Goal: Check status: Check status

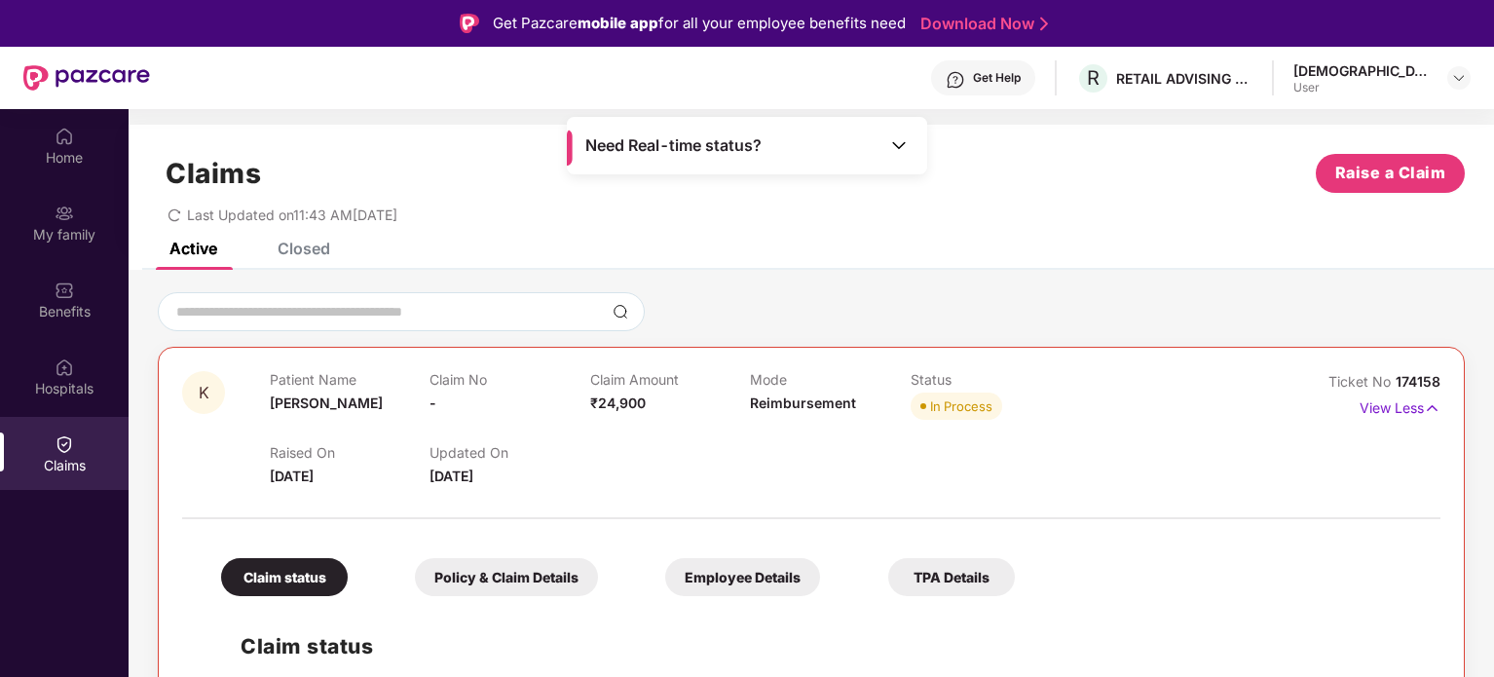
scroll to position [109, 0]
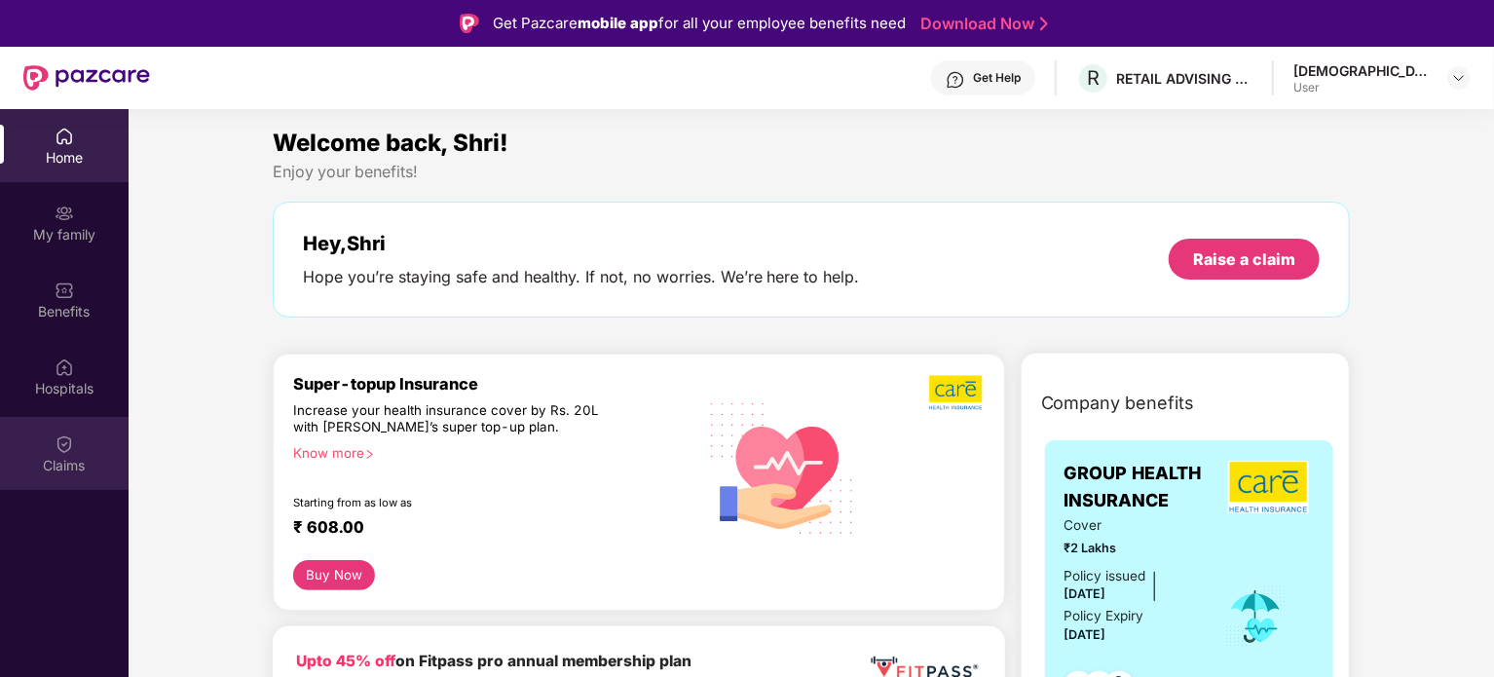
click at [88, 463] on div "Claims" at bounding box center [64, 465] width 129 height 19
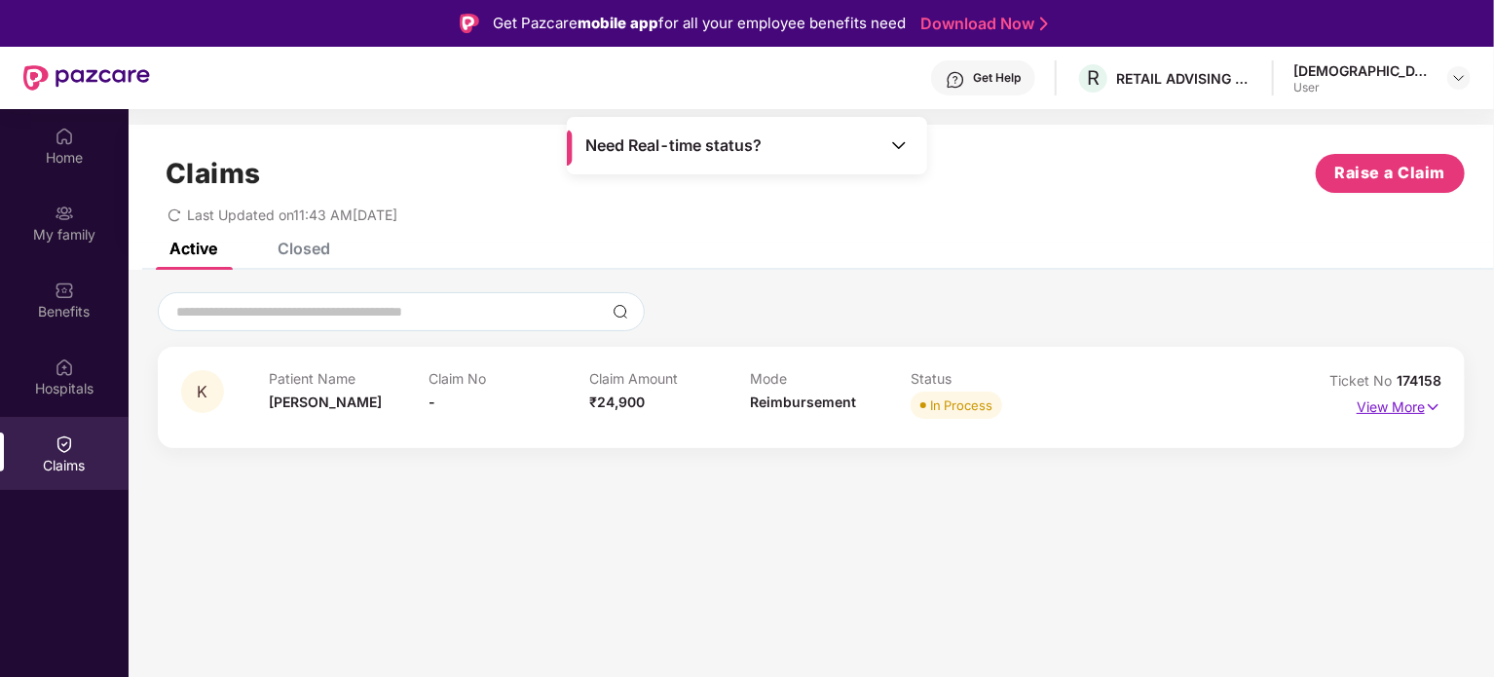
click at [1368, 398] on p "View More" at bounding box center [1399, 405] width 85 height 26
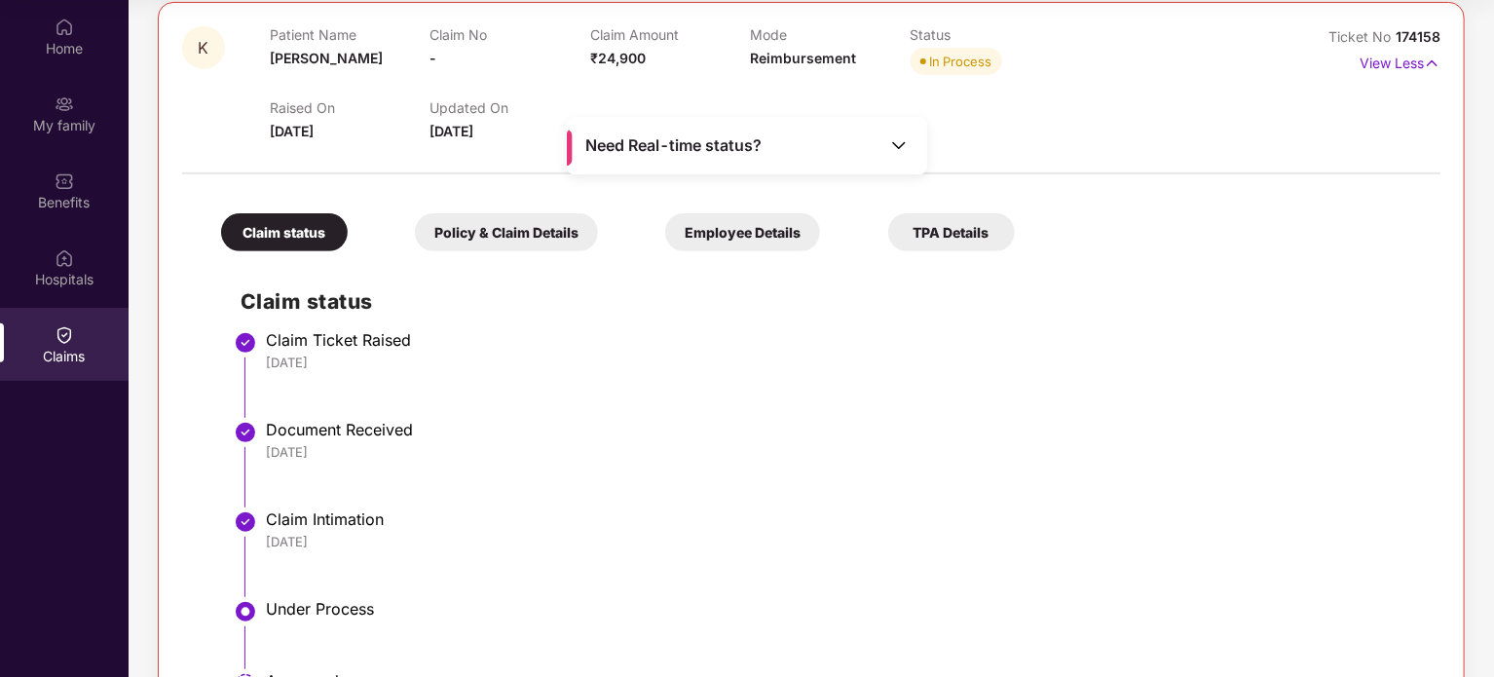
scroll to position [26, 0]
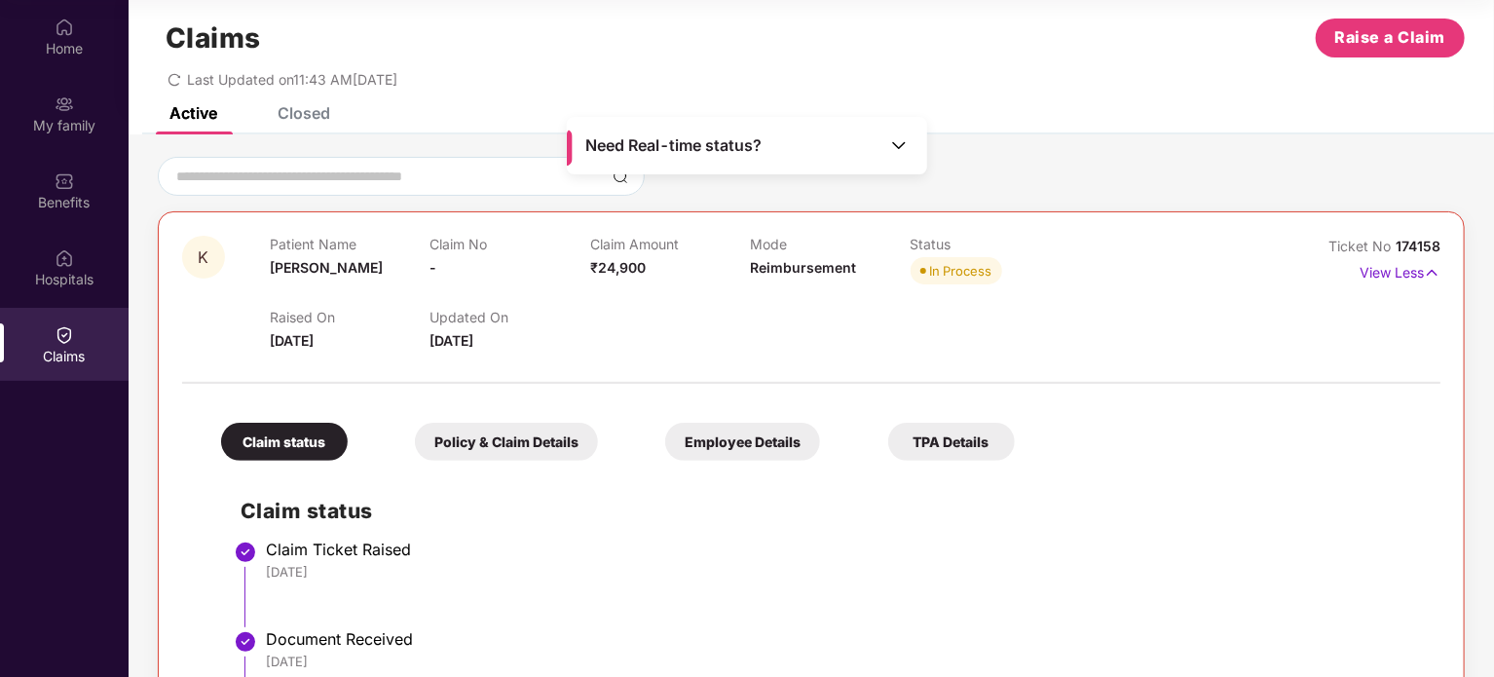
click at [869, 144] on div "Need Real-time status?" at bounding box center [747, 145] width 360 height 57
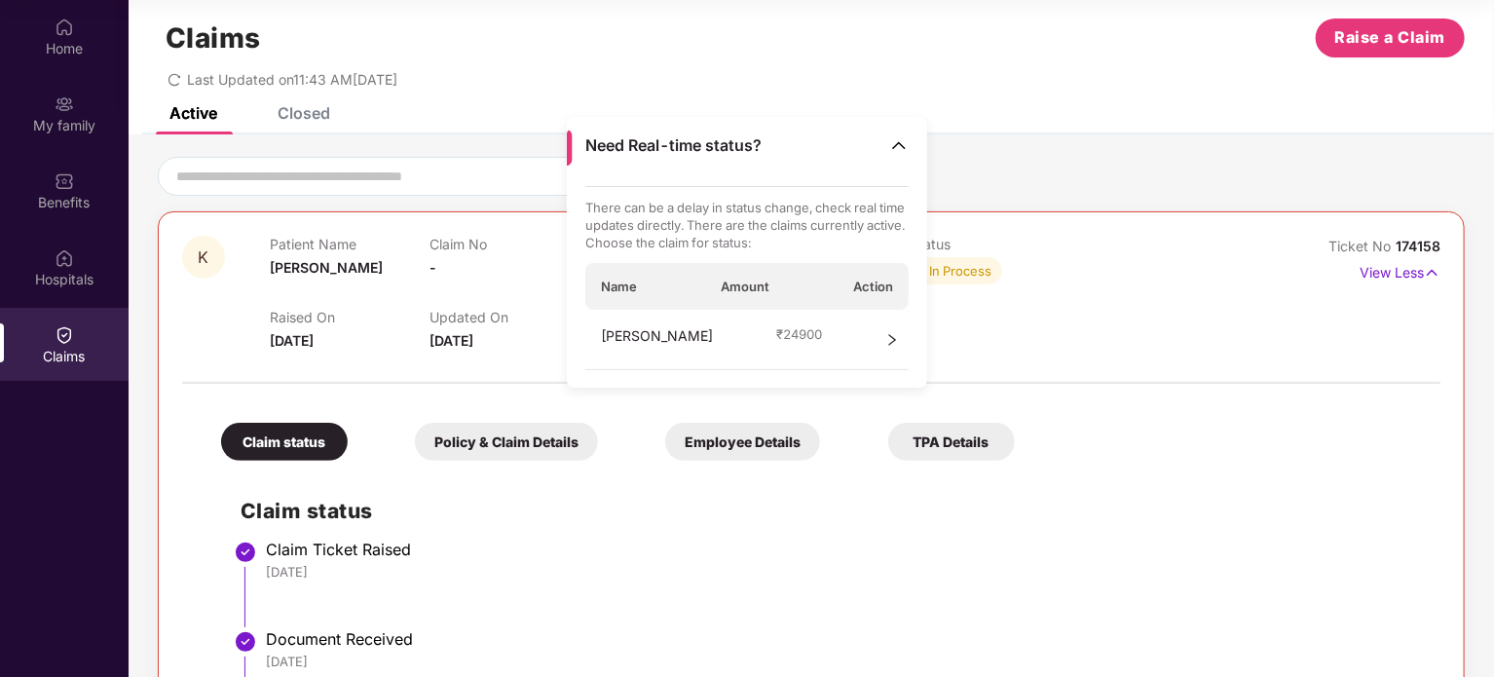
click at [826, 356] on div "[PERSON_NAME] ₹ 24900" at bounding box center [748, 340] width 324 height 60
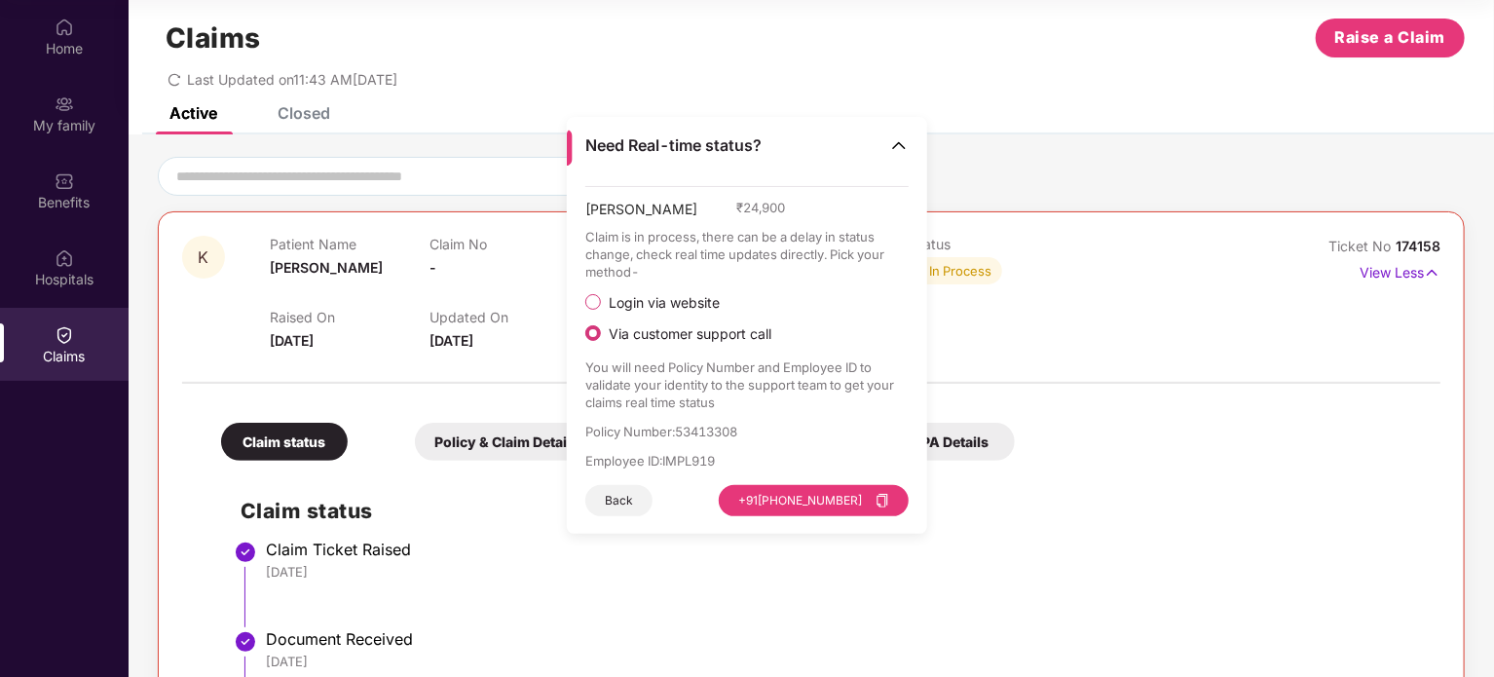
click at [686, 306] on span "Login via website" at bounding box center [664, 303] width 127 height 18
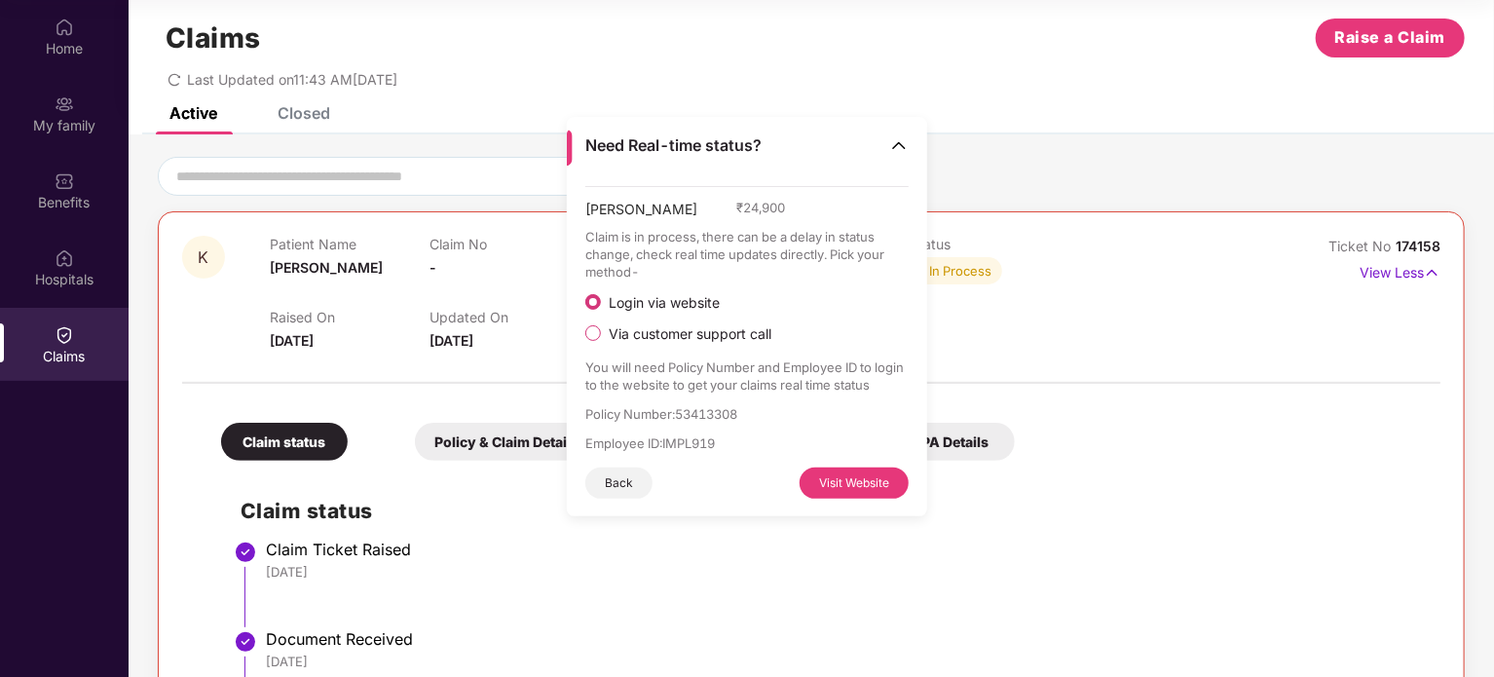
click at [834, 477] on button "Visit Website" at bounding box center [854, 483] width 109 height 31
click at [92, 36] on div "Home" at bounding box center [64, 36] width 129 height 73
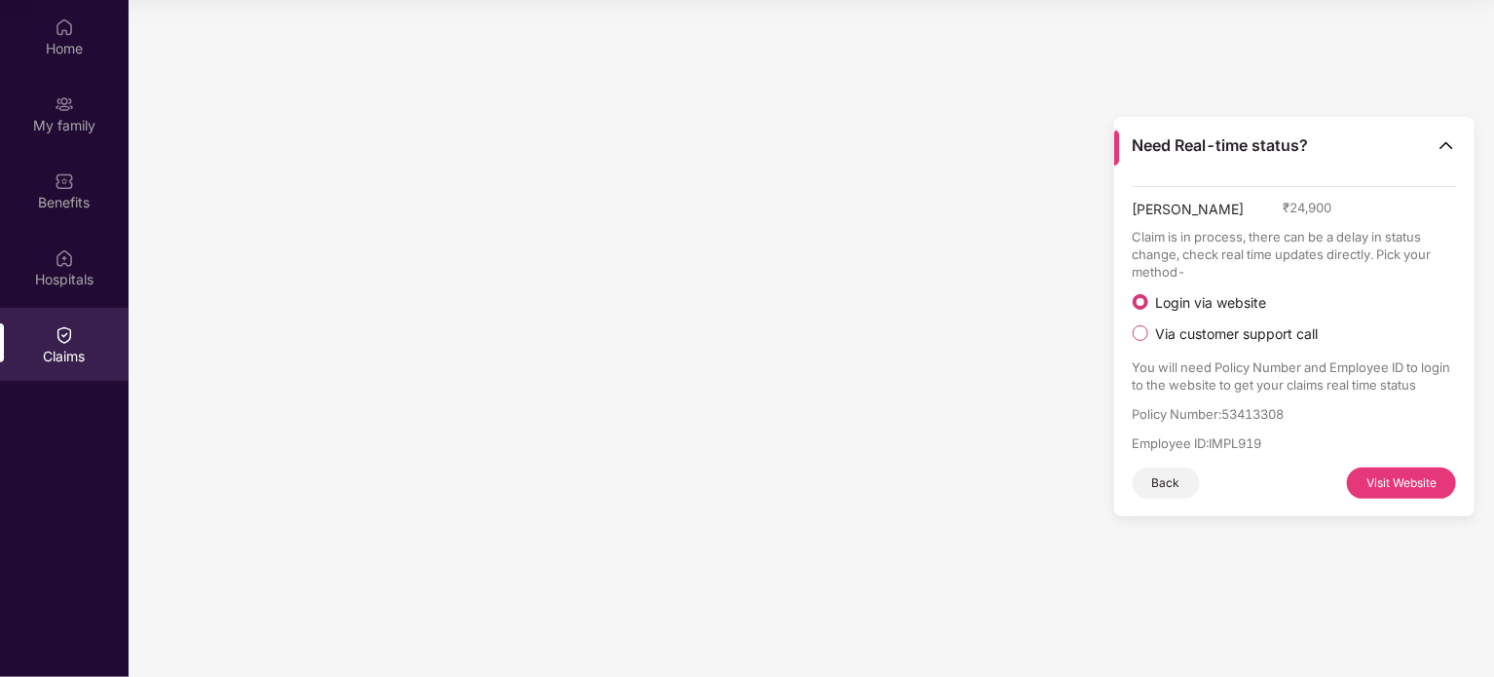
scroll to position [0, 0]
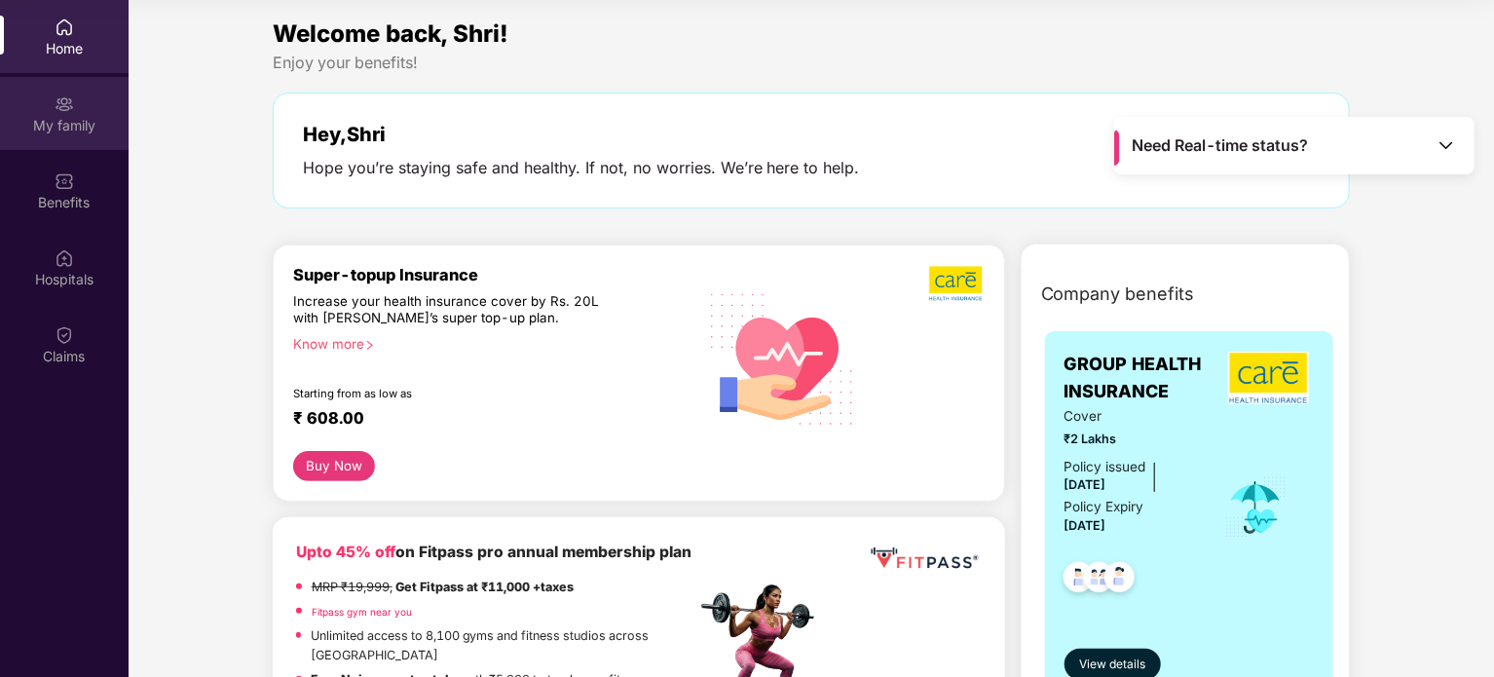
click at [99, 123] on div "My family" at bounding box center [64, 125] width 129 height 19
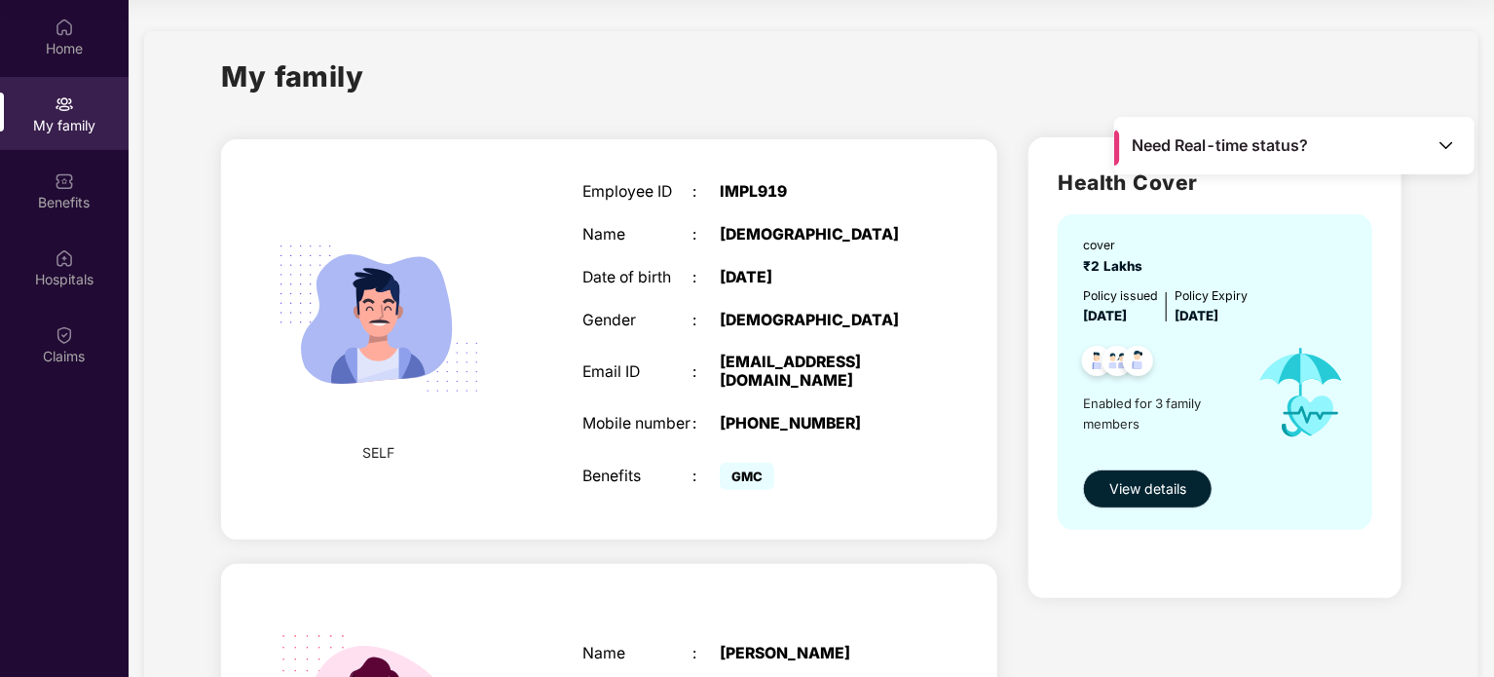
click at [1143, 497] on span "View details" at bounding box center [1148, 488] width 77 height 21
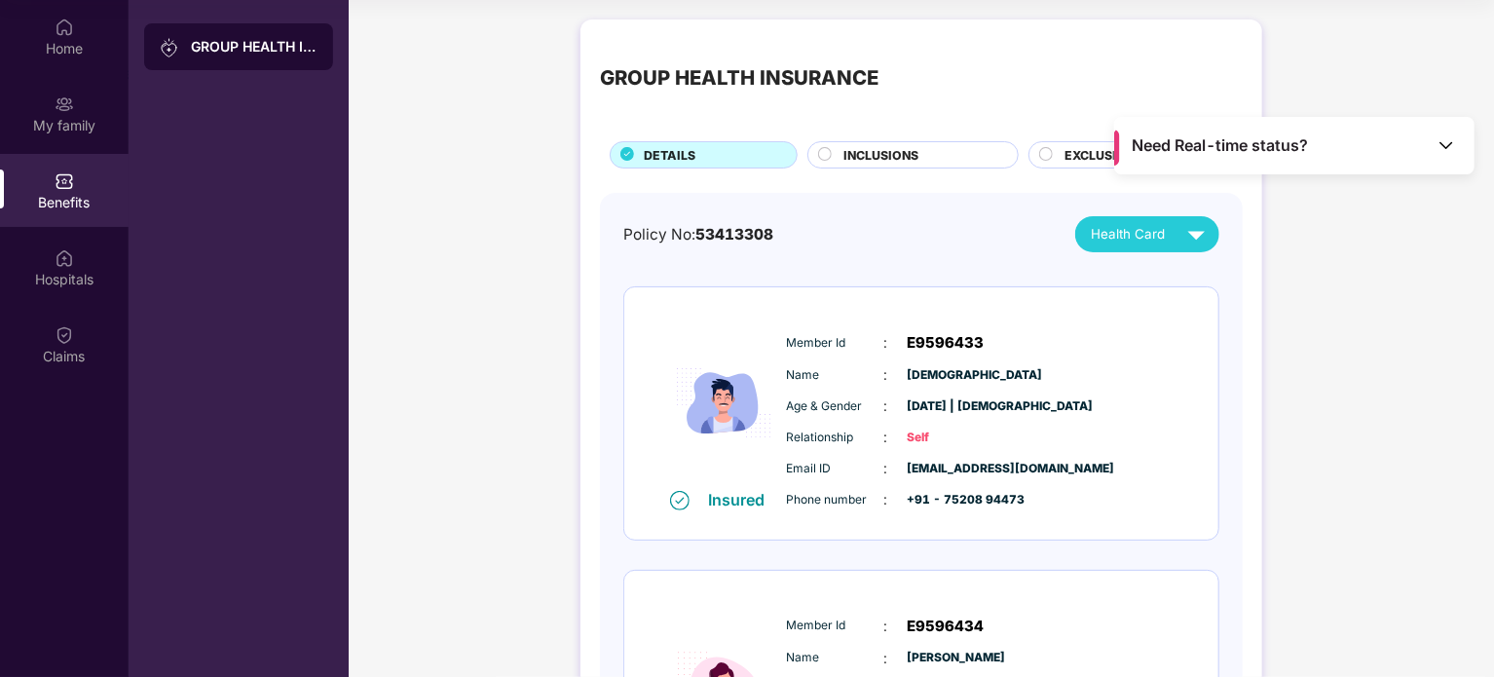
click at [1116, 246] on div "Health Card" at bounding box center [1152, 234] width 123 height 34
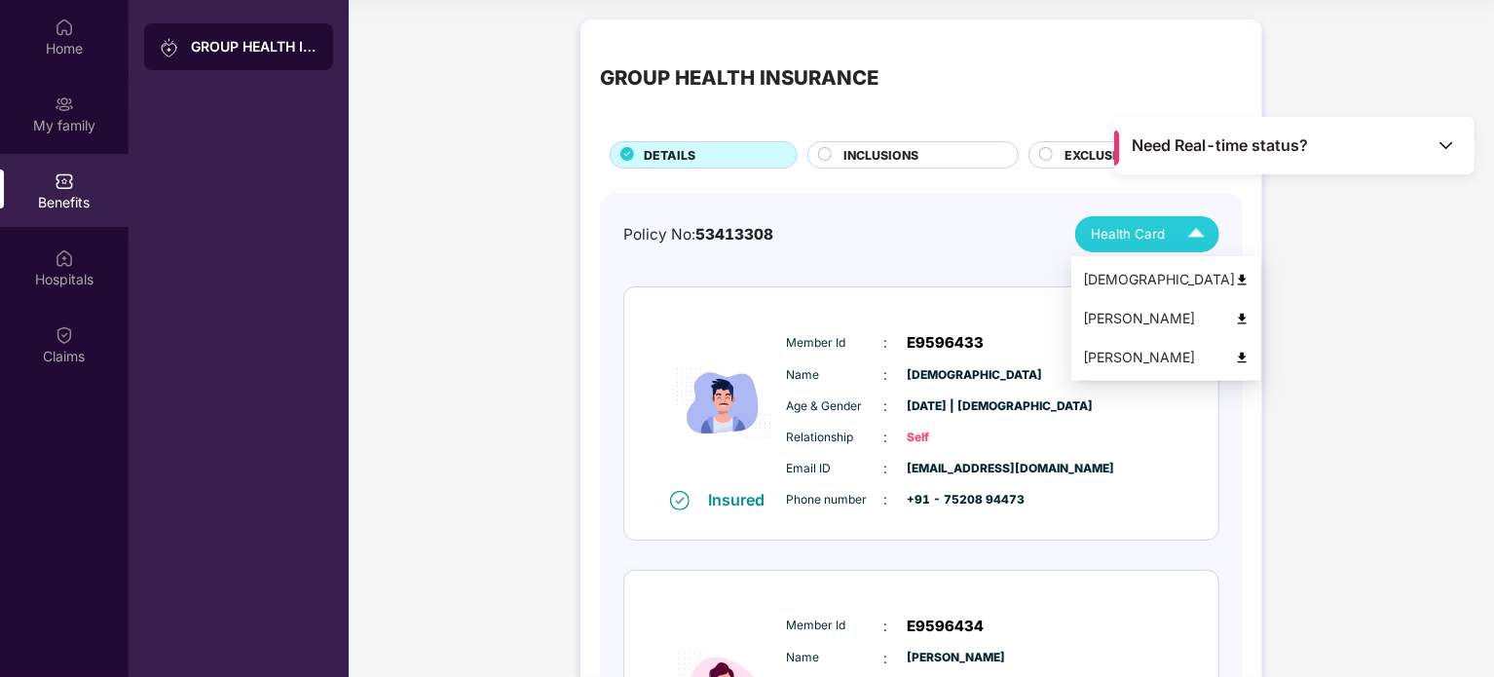
click at [987, 234] on div "Policy No: 53413308 Health Card" at bounding box center [922, 234] width 596 height 36
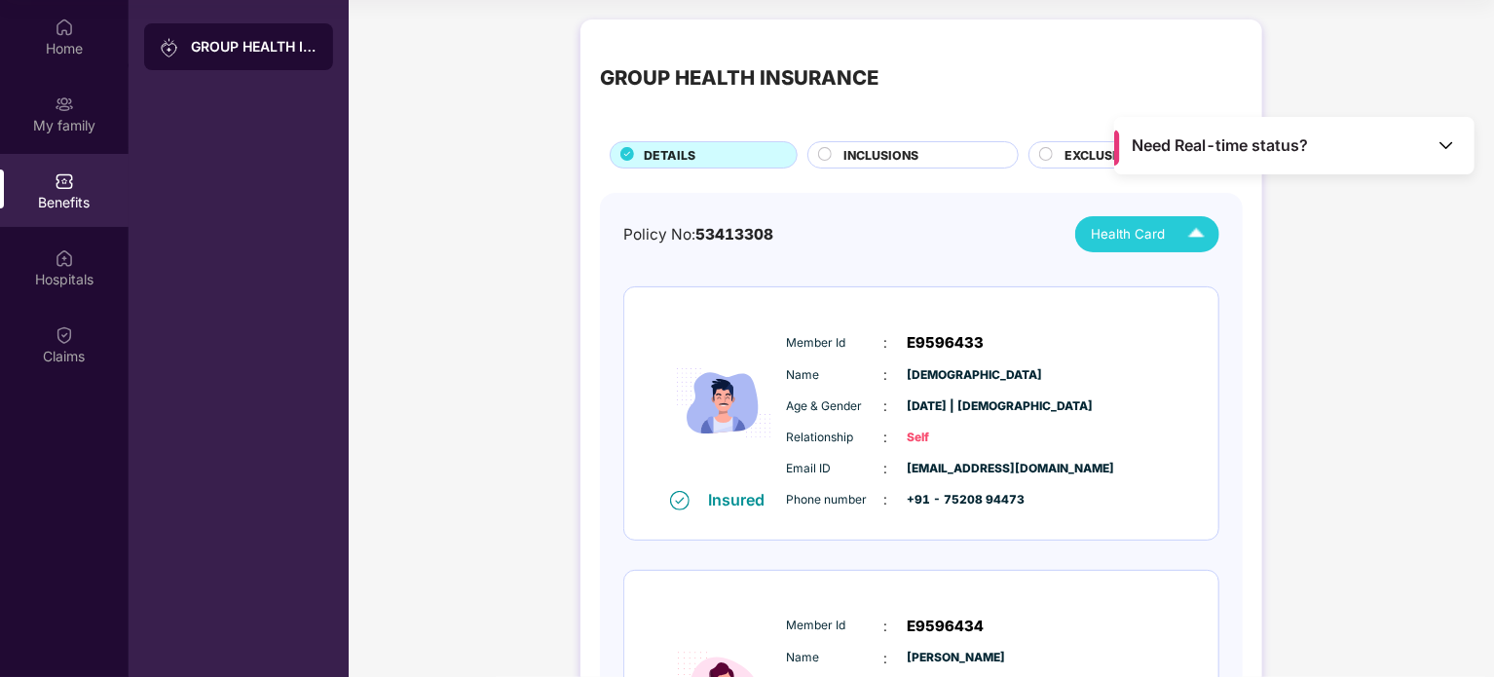
click at [1100, 237] on span "Health Card" at bounding box center [1128, 234] width 74 height 20
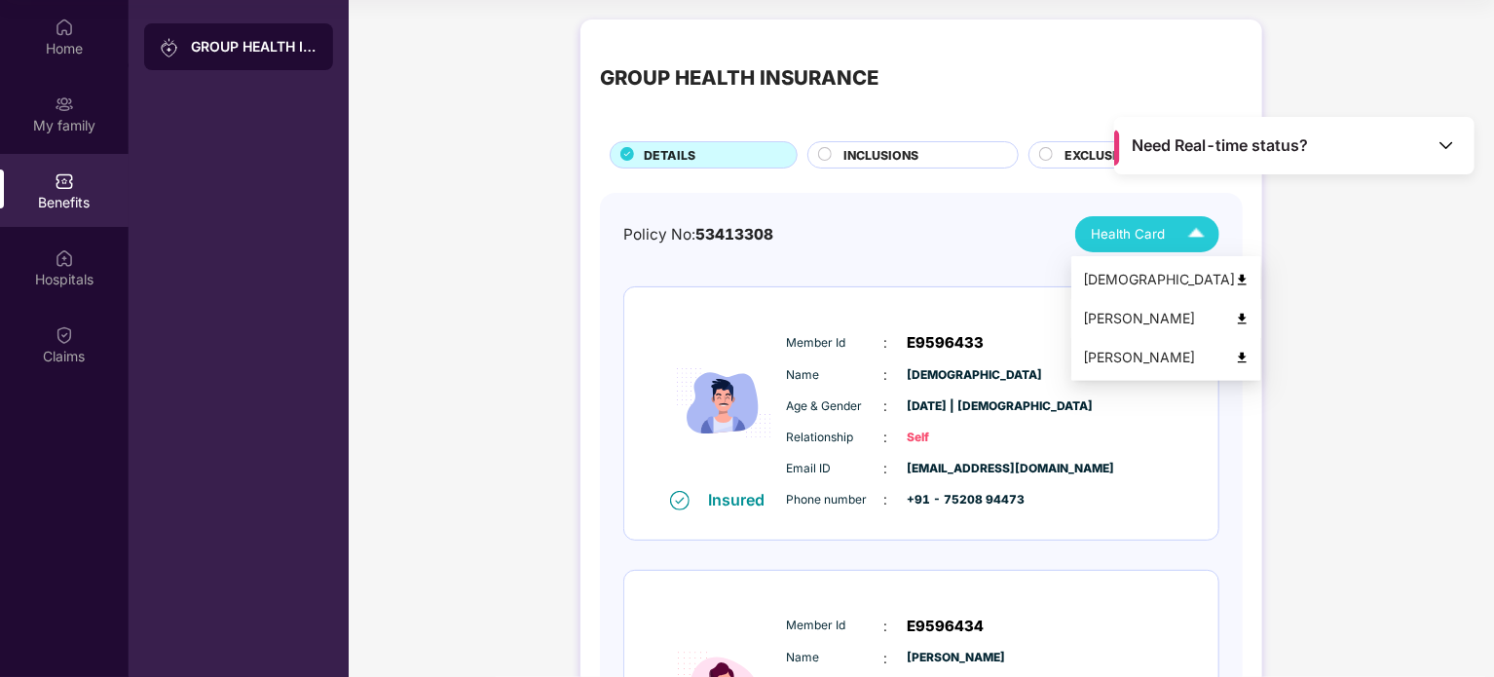
click at [1106, 318] on div "[PERSON_NAME]" at bounding box center [1166, 318] width 167 height 21
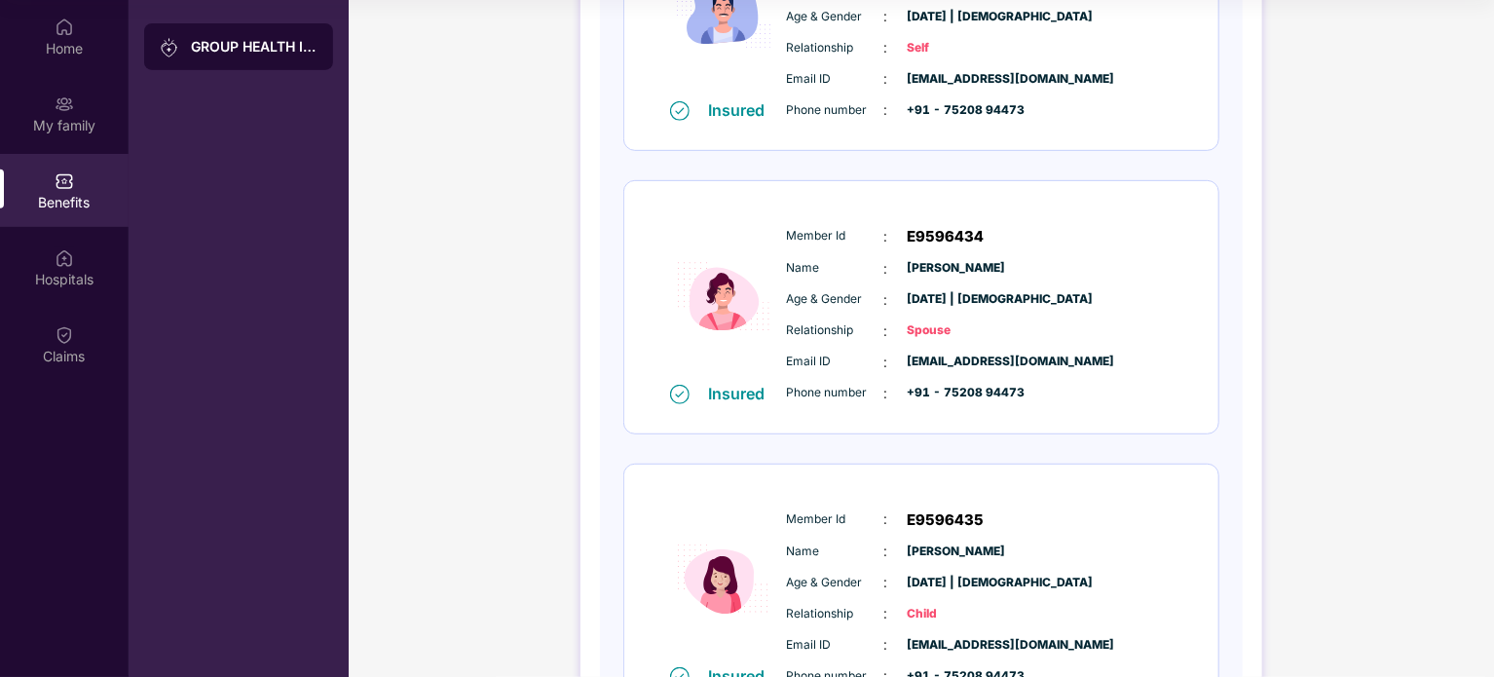
scroll to position [548, 0]
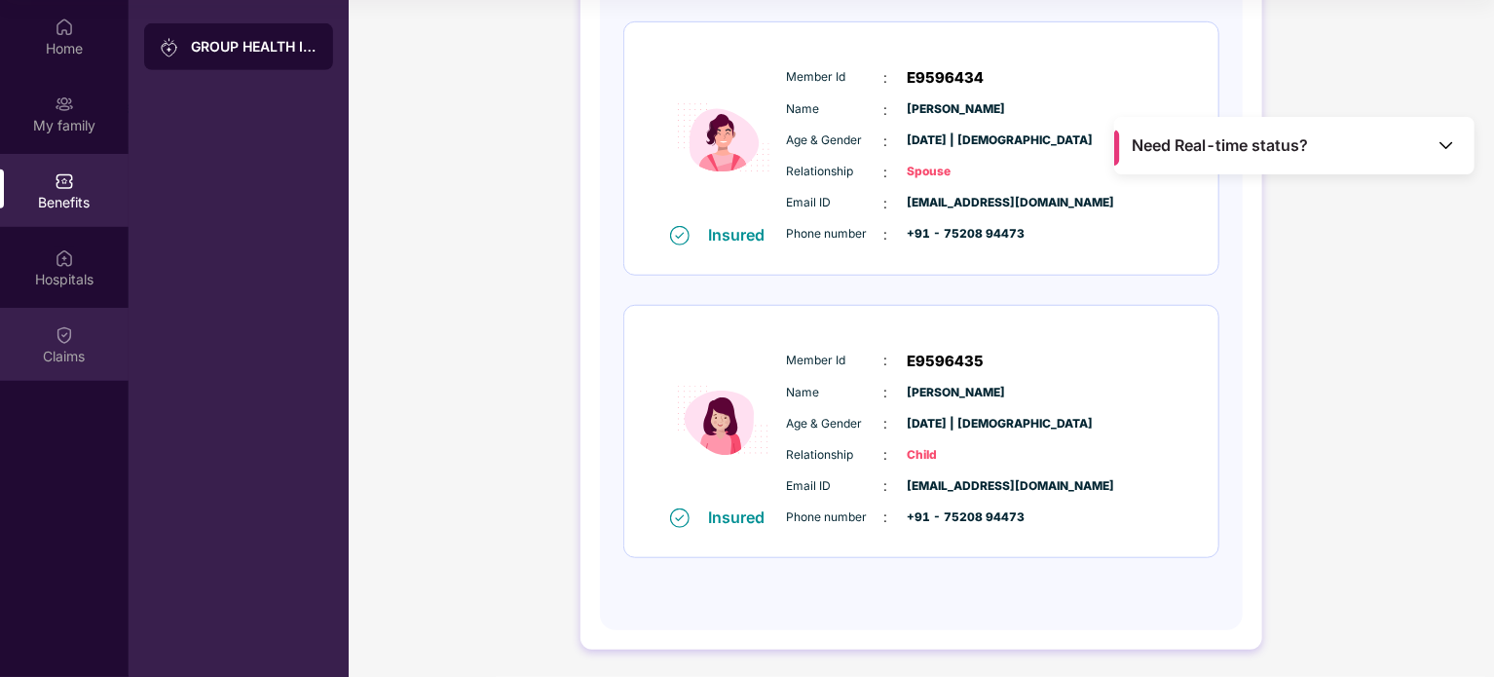
click at [81, 335] on div "Claims" at bounding box center [64, 344] width 129 height 73
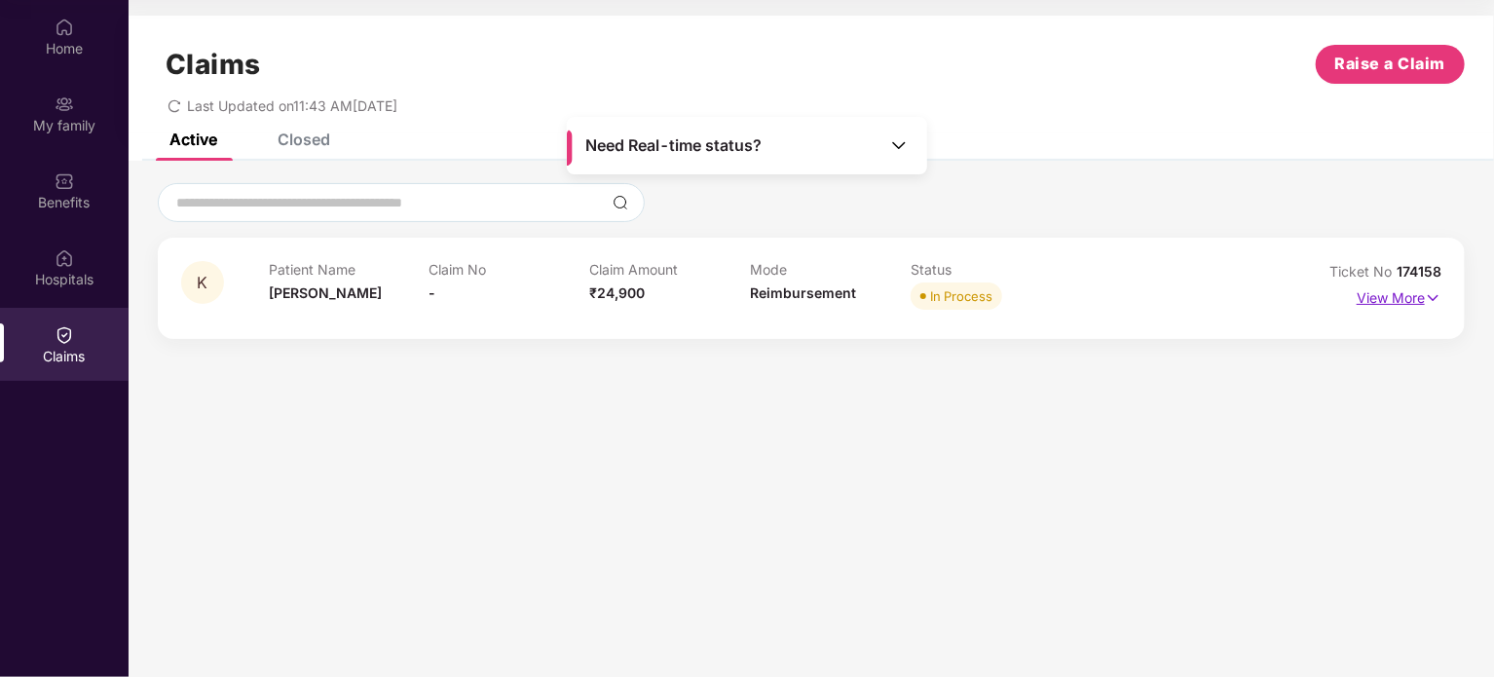
click at [1439, 283] on p "View More" at bounding box center [1399, 296] width 85 height 26
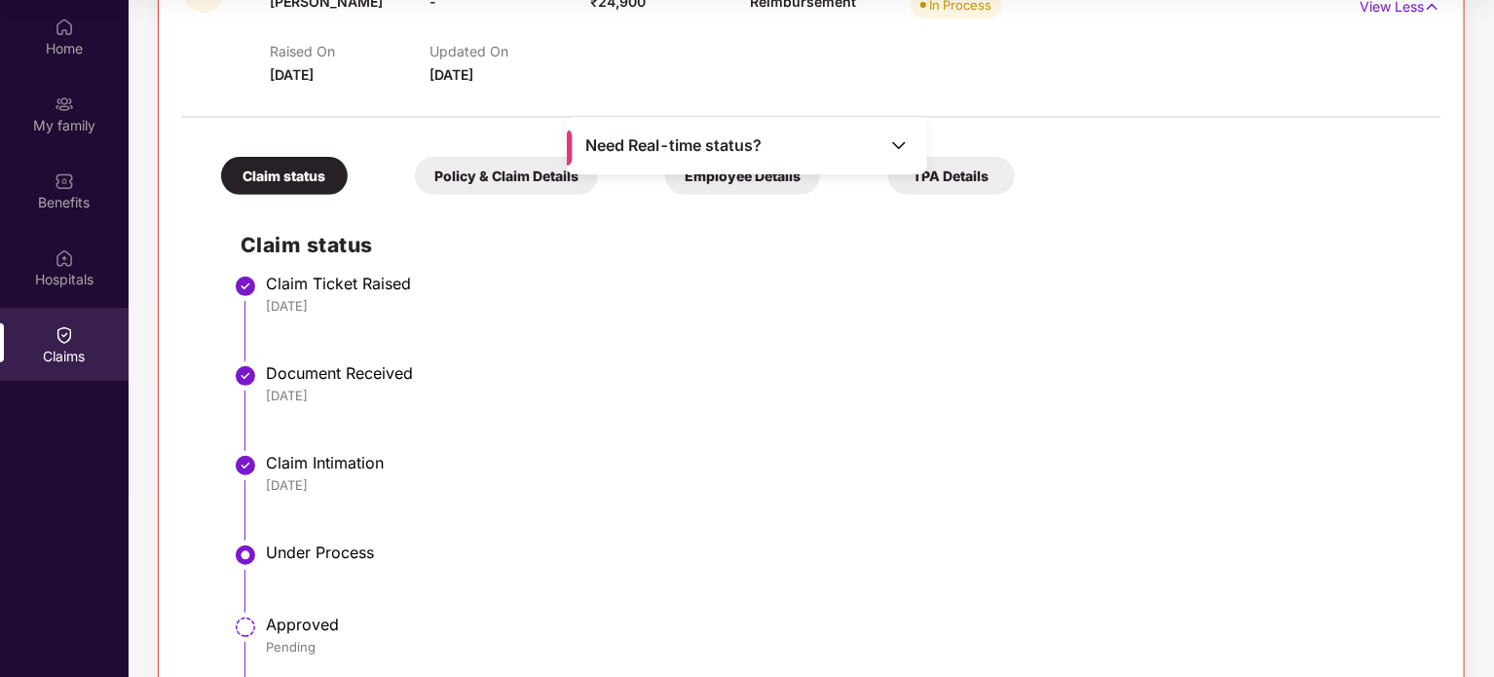
scroll to position [416, 0]
